Goal: Task Accomplishment & Management: Manage account settings

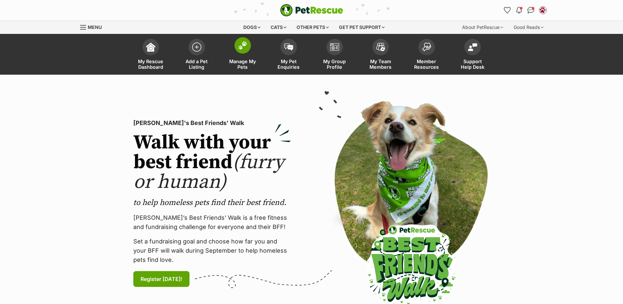
click at [240, 52] on span at bounding box center [243, 45] width 16 height 16
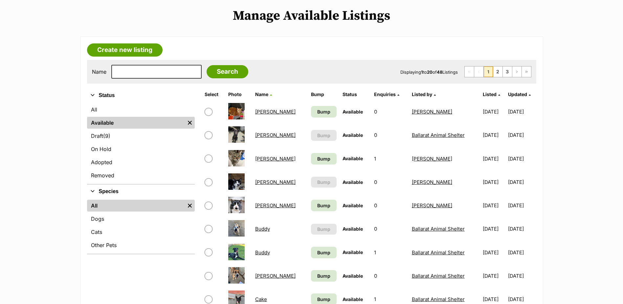
scroll to position [99, 0]
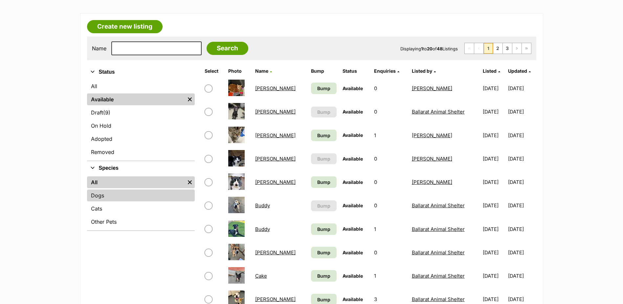
click at [106, 192] on link "Dogs" at bounding box center [141, 195] width 108 height 12
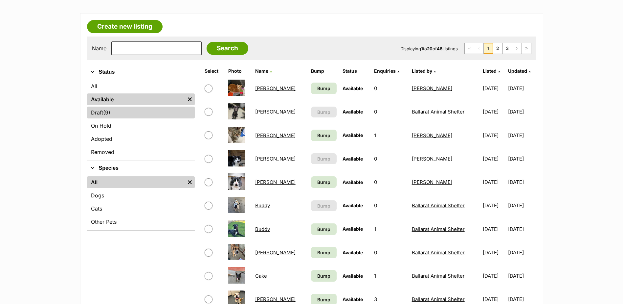
click at [104, 112] on link "Draft (9) Items" at bounding box center [141, 112] width 108 height 12
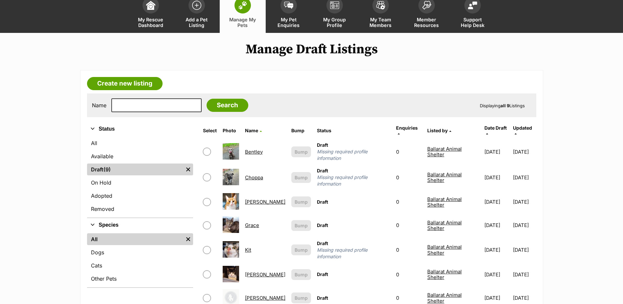
scroll to position [99, 0]
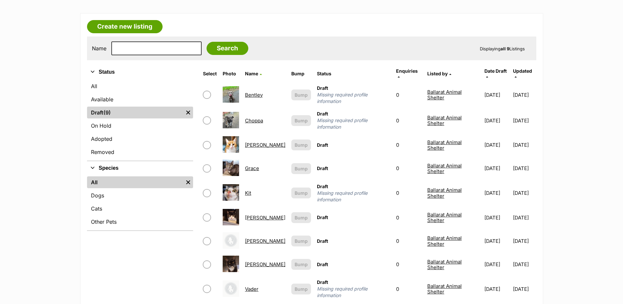
click at [250, 92] on link "Bentley" at bounding box center [254, 95] width 18 height 6
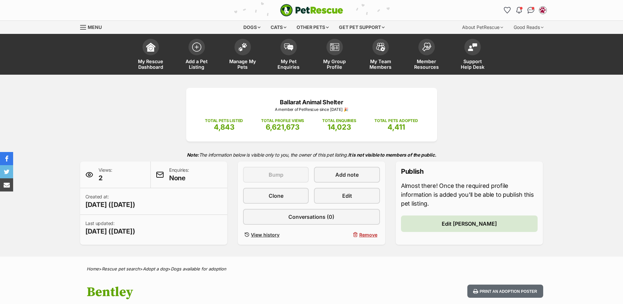
drag, startPoint x: 551, startPoint y: 127, endPoint x: 482, endPoint y: 112, distance: 70.3
click at [551, 127] on div "Ballarat Animal Shelter A member of PetRescue since 2017 🎉 TOTAL PETS LISTED 4,…" at bounding box center [311, 166] width 483 height 157
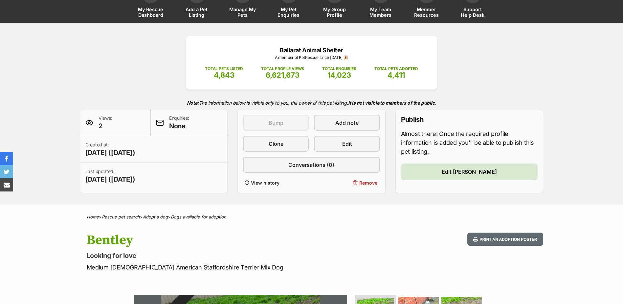
scroll to position [131, 0]
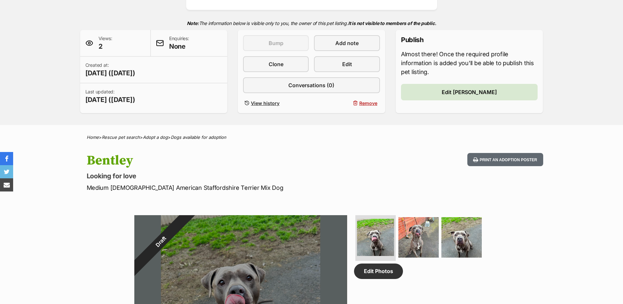
click at [350, 176] on p "Looking for love" at bounding box center [226, 175] width 278 height 9
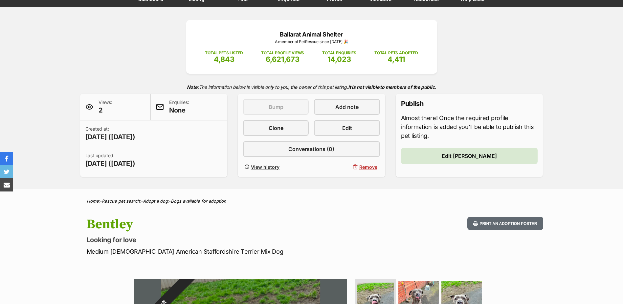
scroll to position [0, 0]
